Goal: Go to known website: Go to known website

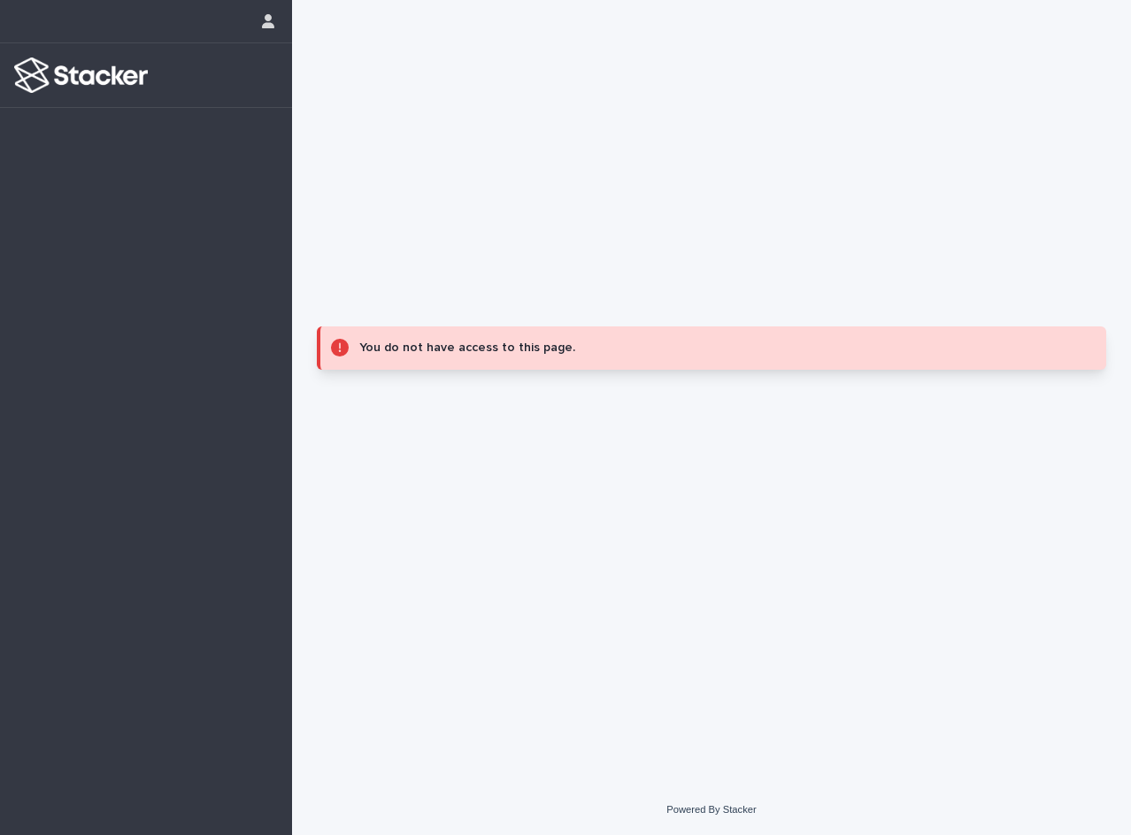
click at [454, 341] on div "You do not have access to this page." at bounding box center [714, 348] width 711 height 22
click at [269, 27] on icon "button" at bounding box center [268, 21] width 12 height 14
click at [83, 83] on div at bounding box center [565, 417] width 1131 height 835
click at [83, 83] on img at bounding box center [81, 75] width 134 height 35
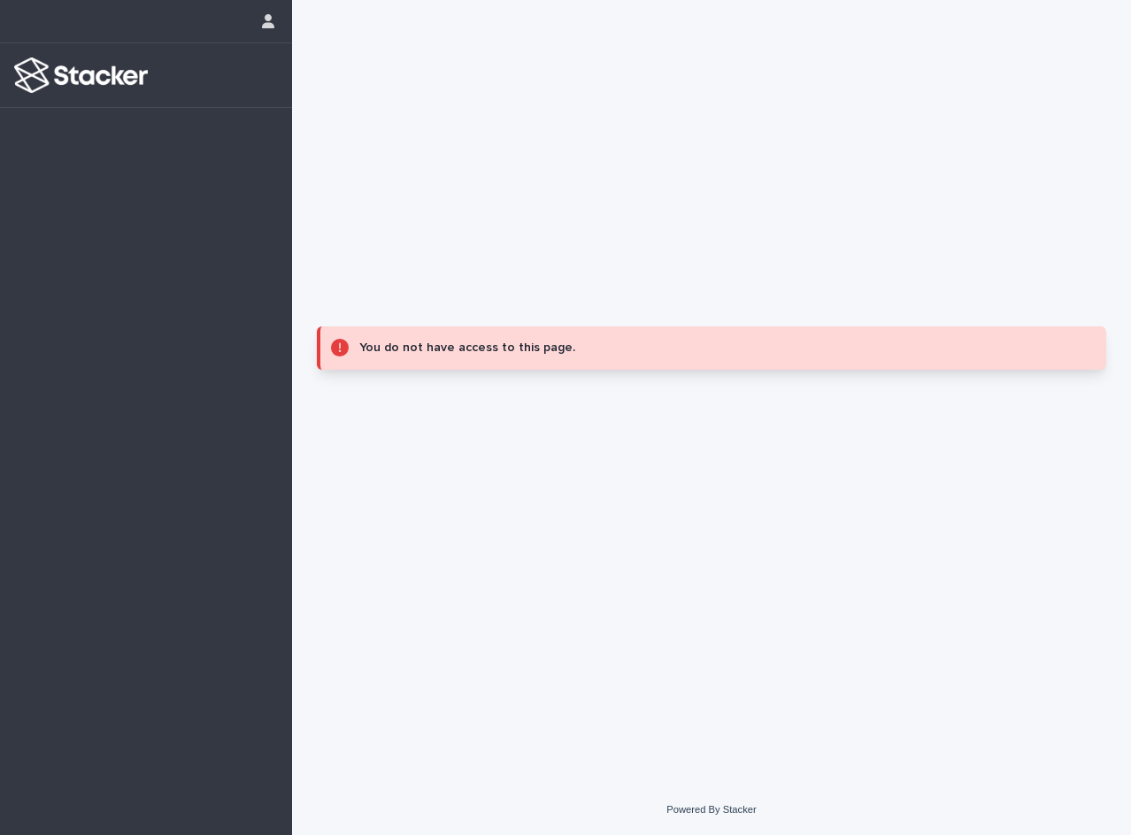
click at [83, 83] on img at bounding box center [81, 75] width 134 height 35
